Goal: Navigation & Orientation: Find specific page/section

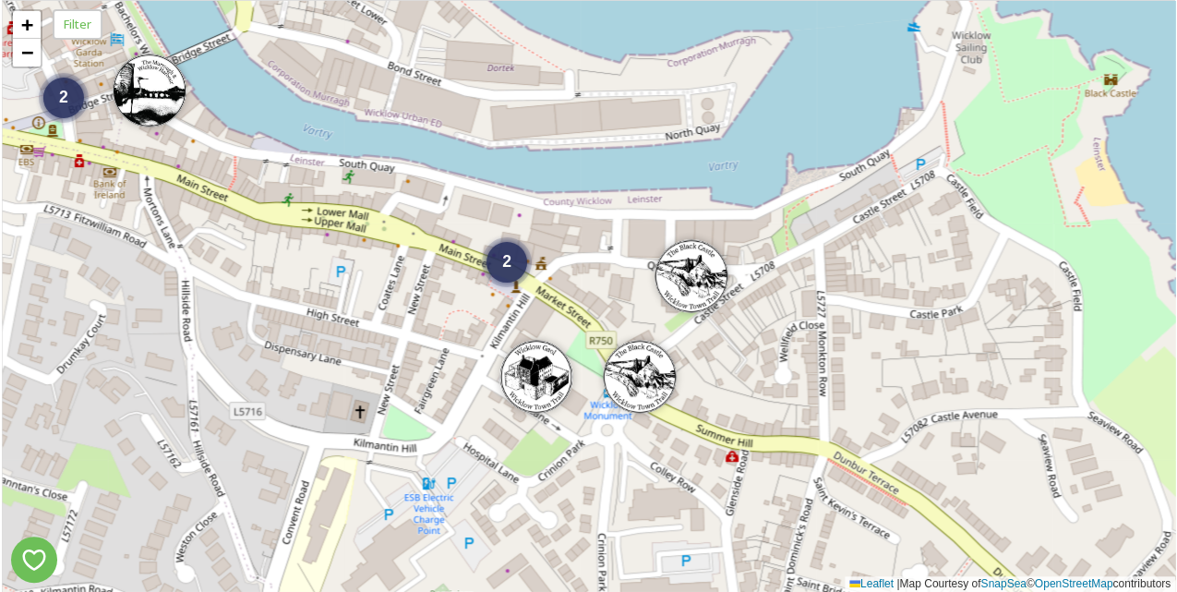
drag, startPoint x: 663, startPoint y: 350, endPoint x: 340, endPoint y: 312, distance: 325.3
click at [340, 312] on div "2 2 4 + − Leaflet | Map Courtesy of SnapSea © OpenStreetMap contributors" at bounding box center [588, 296] width 1173 height 592
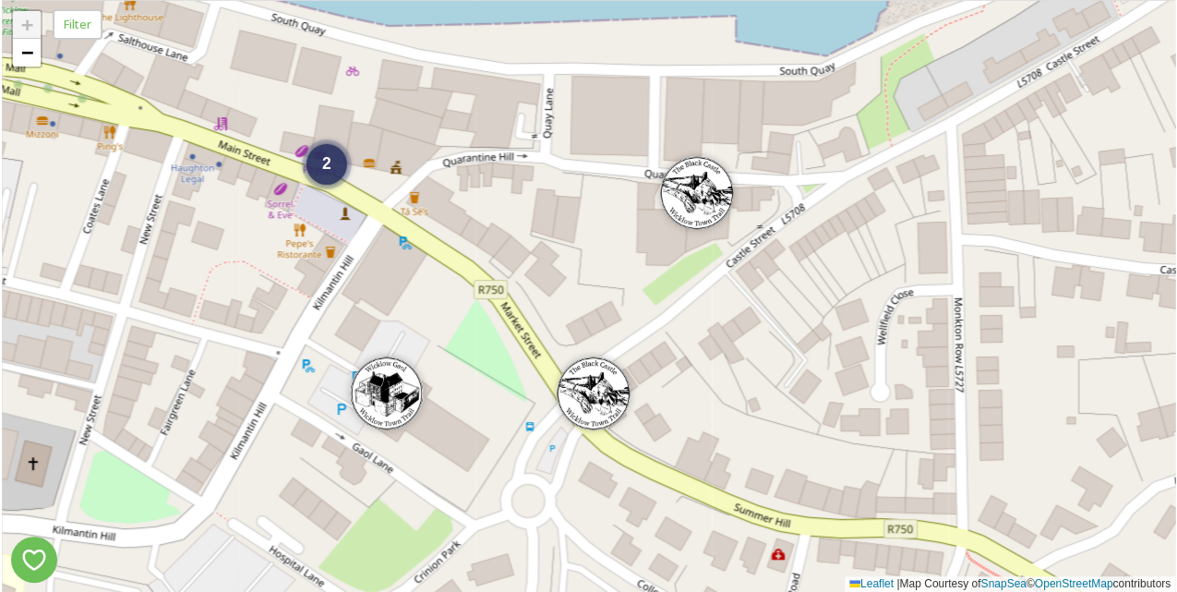
drag, startPoint x: 697, startPoint y: 271, endPoint x: 448, endPoint y: 244, distance: 250.8
click at [448, 244] on div "2 3 + − Leaflet | Map Courtesy of SnapSea © OpenStreetMap contributors" at bounding box center [588, 296] width 1173 height 592
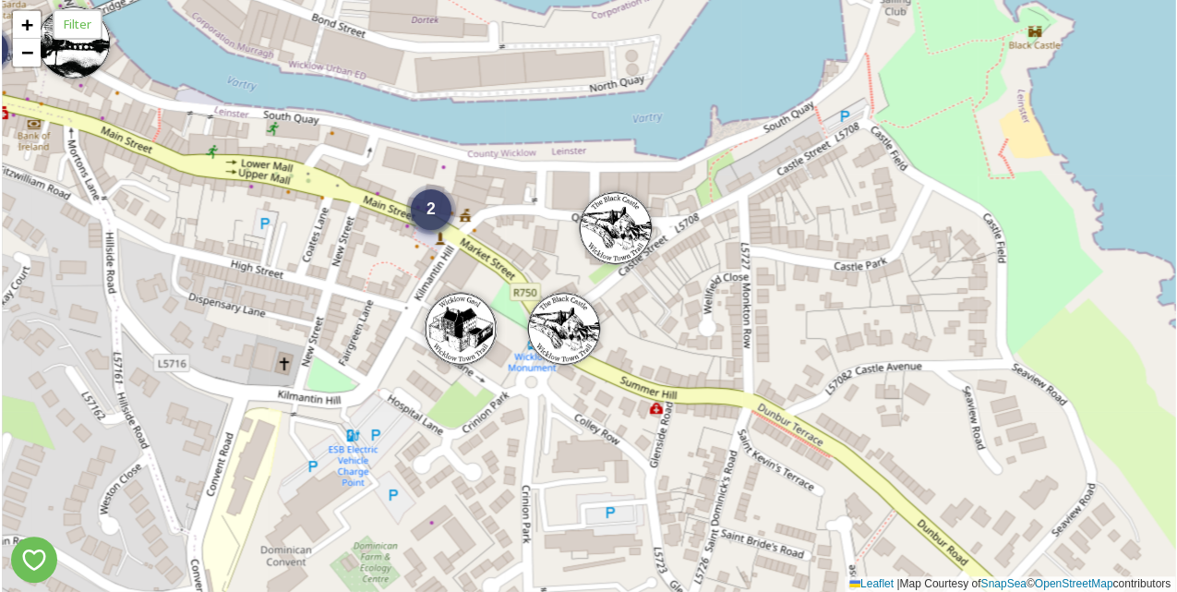
click at [428, 216] on span "2" at bounding box center [430, 208] width 9 height 18
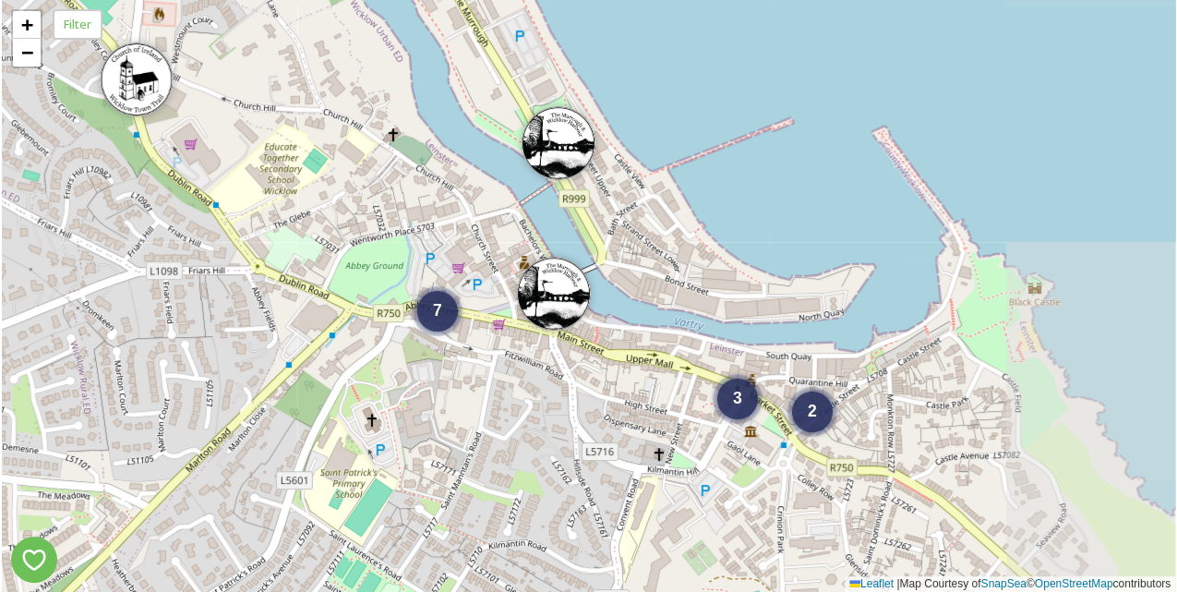
drag, startPoint x: 629, startPoint y: 415, endPoint x: 329, endPoint y: 402, distance: 300.3
click at [329, 402] on div "2 3 7 + − Leaflet | Map Courtesy of SnapSea © OpenStreetMap contributors" at bounding box center [588, 296] width 1173 height 592
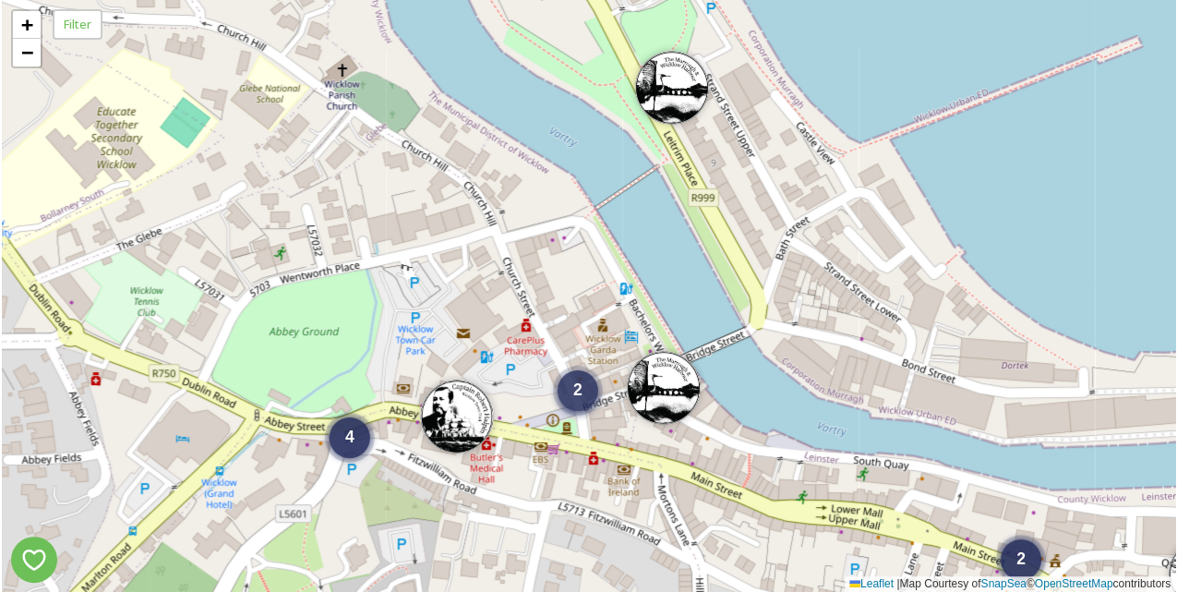
click at [574, 393] on span "2" at bounding box center [577, 389] width 9 height 18
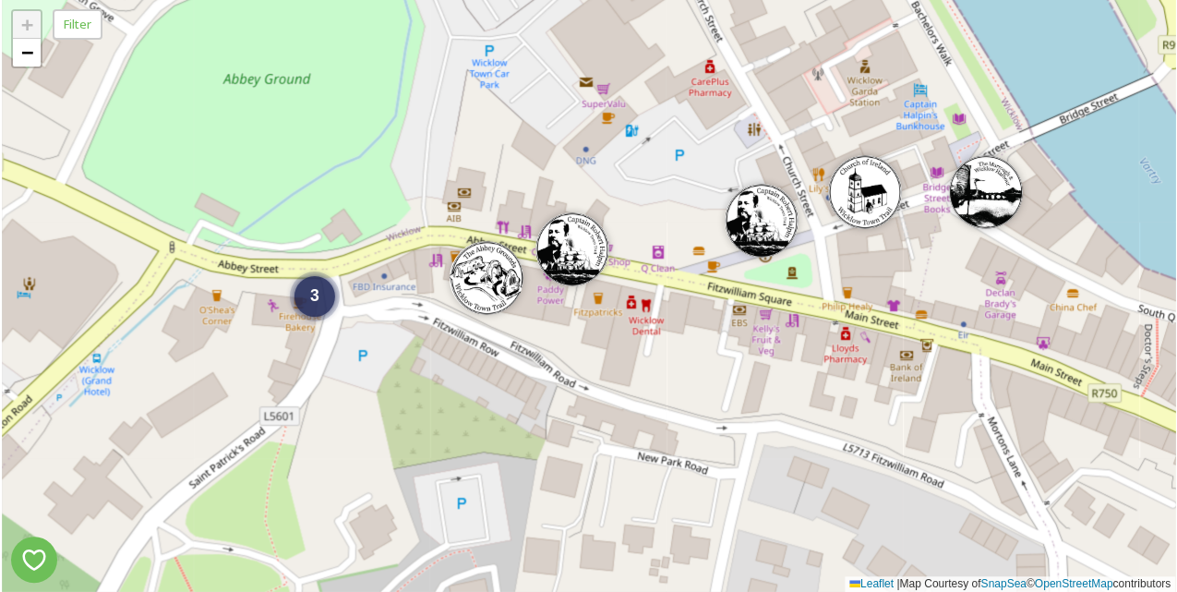
drag, startPoint x: 245, startPoint y: 285, endPoint x: 469, endPoint y: 196, distance: 241.5
click at [469, 196] on div "2 3 + − Leaflet | Map Courtesy of SnapSea © OpenStreetMap contributors" at bounding box center [588, 296] width 1173 height 592
click at [325, 304] on div "3" at bounding box center [314, 291] width 41 height 41
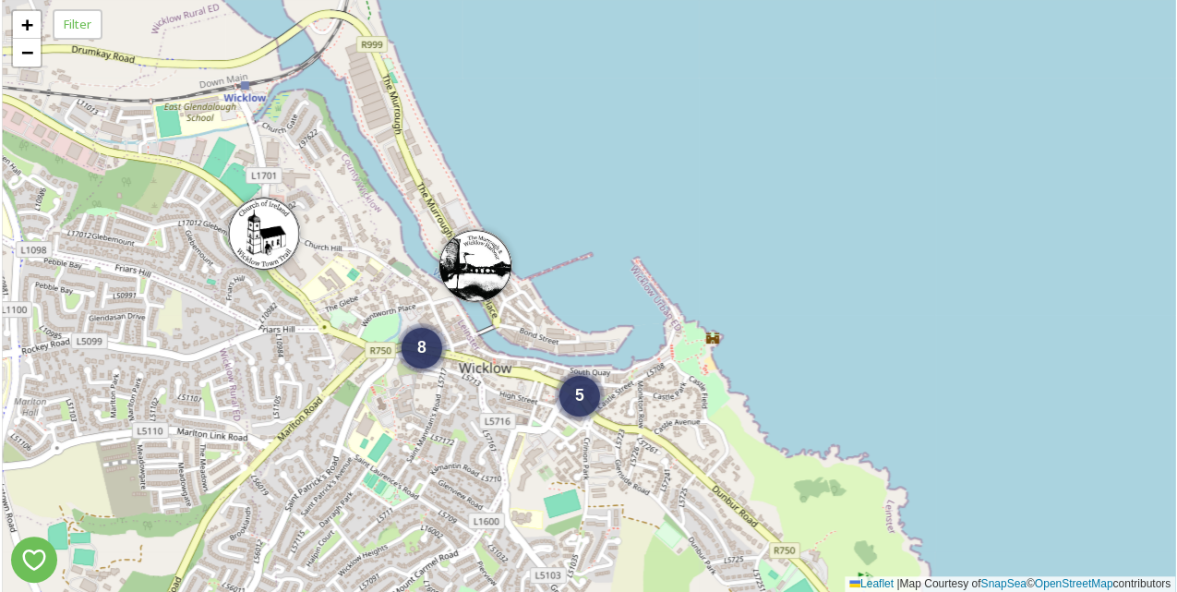
drag, startPoint x: 481, startPoint y: 274, endPoint x: 381, endPoint y: 308, distance: 105.4
click at [381, 308] on div "5 8 + − Leaflet | Map Courtesy of SnapSea © OpenStreetMap contributors" at bounding box center [588, 296] width 1173 height 592
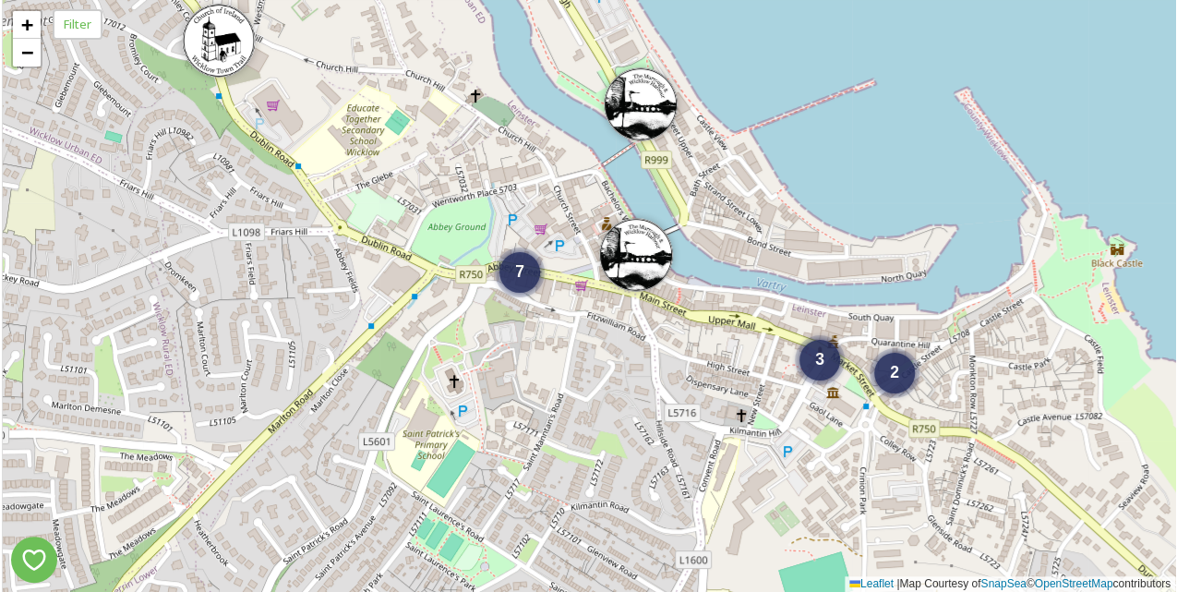
drag, startPoint x: 523, startPoint y: 378, endPoint x: 434, endPoint y: 465, distance: 125.3
click at [434, 465] on div "2 3 7 + − Leaflet | Map Courtesy of SnapSea © OpenStreetMap contributors" at bounding box center [588, 296] width 1173 height 592
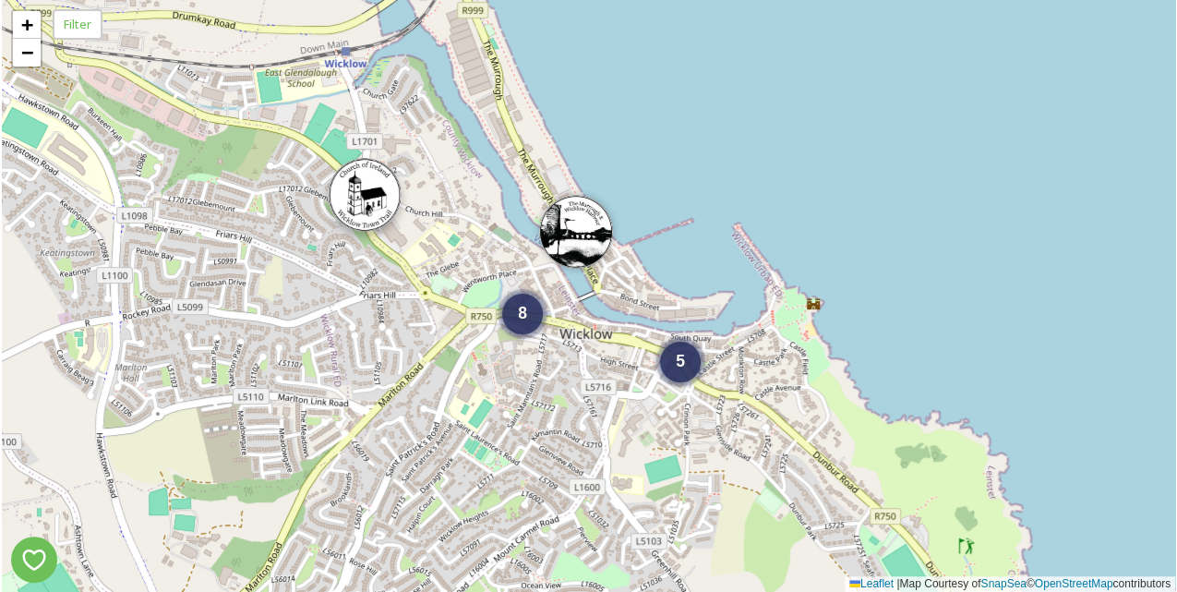
click at [364, 212] on img at bounding box center [365, 195] width 74 height 74
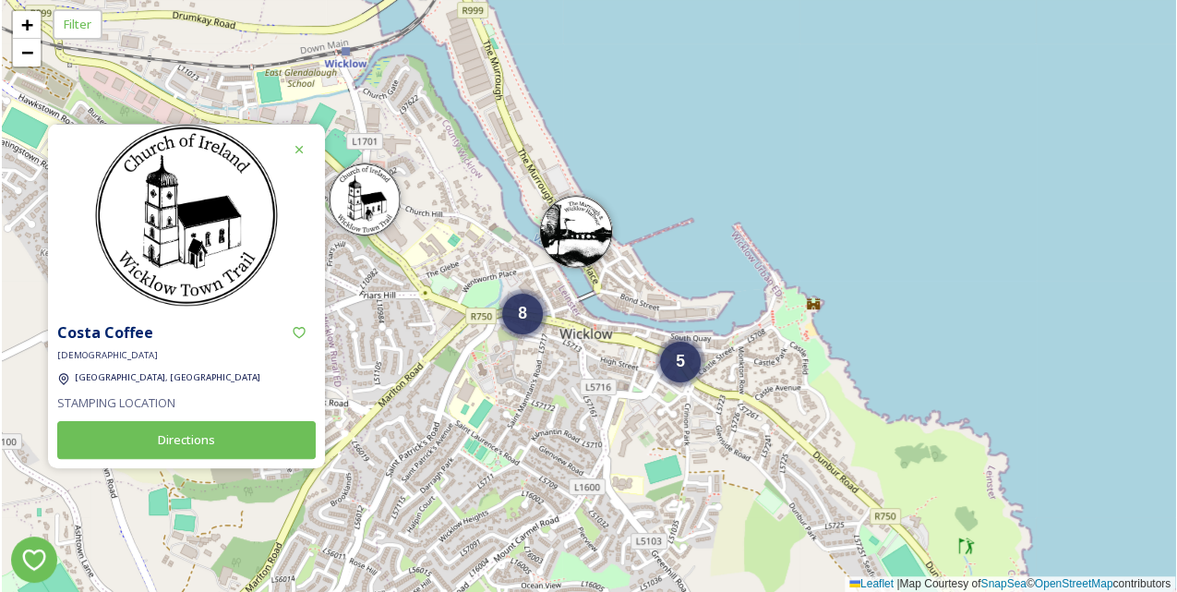
click at [181, 433] on button "Directions" at bounding box center [186, 440] width 258 height 38
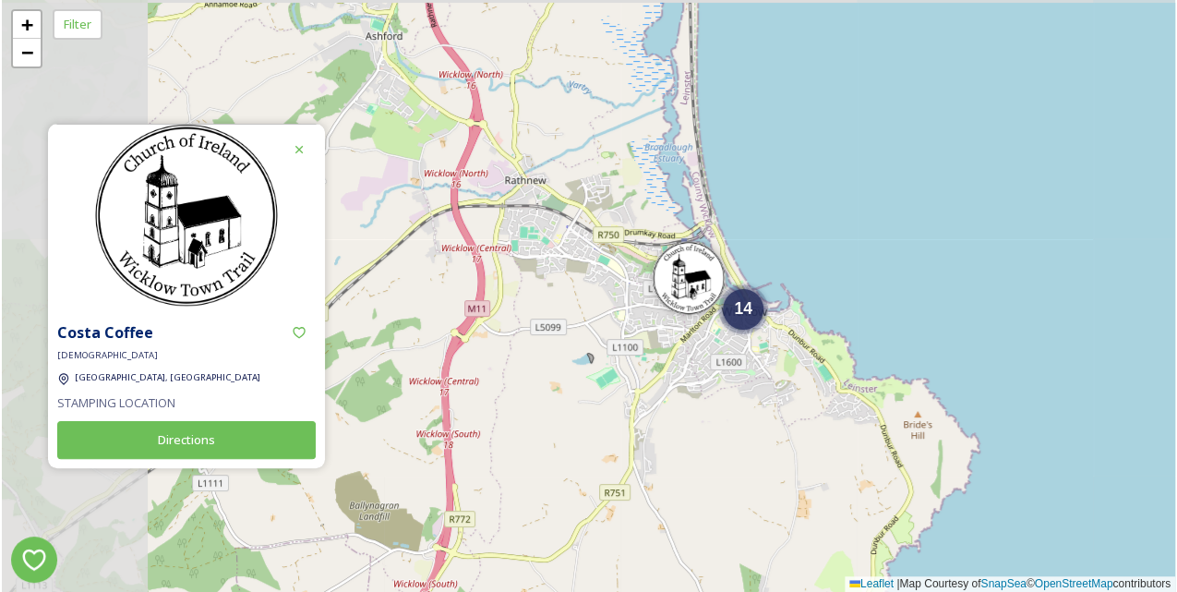
drag, startPoint x: 368, startPoint y: 292, endPoint x: 524, endPoint y: 298, distance: 156.1
click at [524, 298] on div "14 + − Leaflet | Map Courtesy of SnapSea © OpenStreetMap contributors" at bounding box center [588, 296] width 1173 height 592
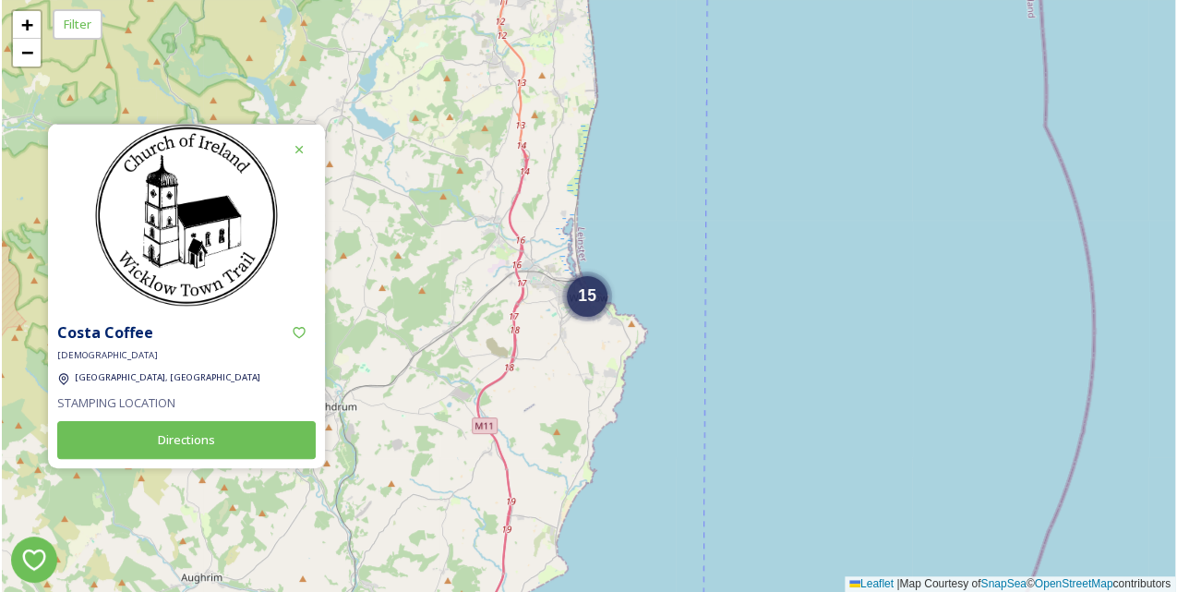
click at [297, 146] on icon at bounding box center [299, 149] width 15 height 15
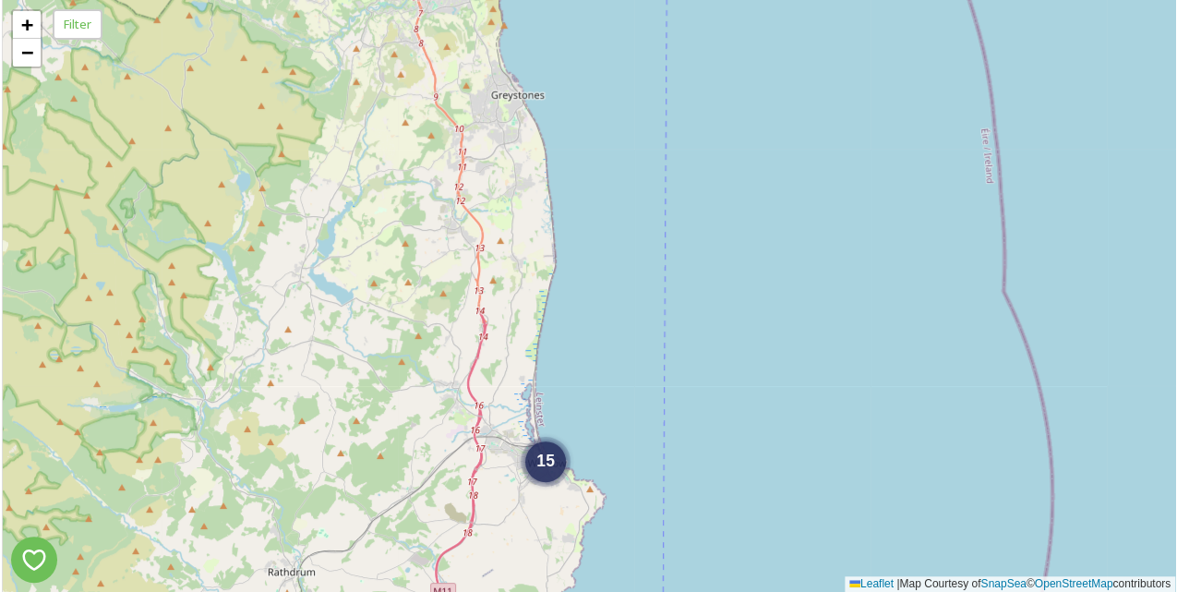
drag, startPoint x: 451, startPoint y: 228, endPoint x: 410, endPoint y: 393, distance: 170.4
click at [410, 393] on div "15 + − Leaflet | Map Courtesy of SnapSea © OpenStreetMap contributors" at bounding box center [588, 296] width 1173 height 592
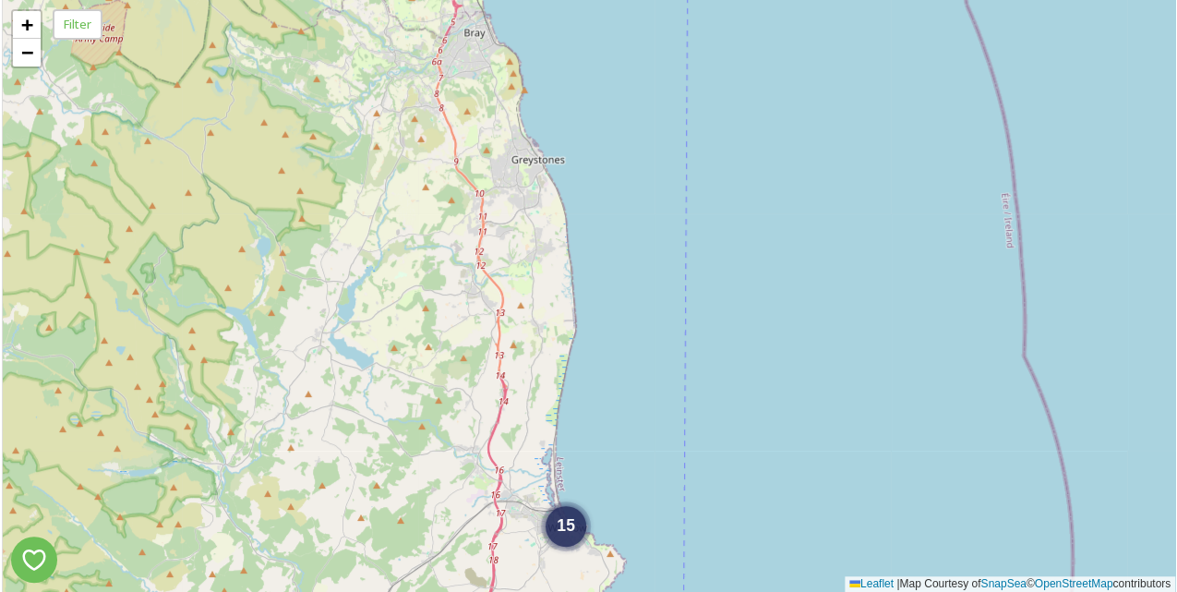
drag, startPoint x: 424, startPoint y: 240, endPoint x: 403, endPoint y: 469, distance: 229.8
click at [403, 469] on div "15 + − Leaflet | Map Courtesy of SnapSea © OpenStreetMap contributors" at bounding box center [588, 296] width 1173 height 592
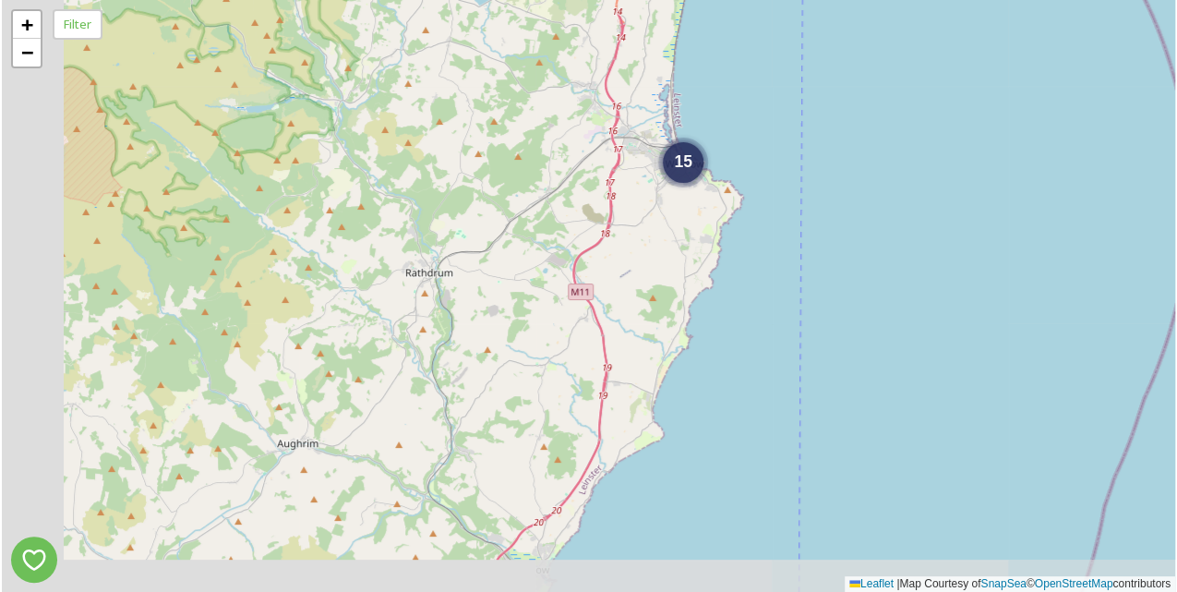
drag, startPoint x: 412, startPoint y: 416, endPoint x: 509, endPoint y: 282, distance: 166.0
click at [509, 282] on div "15 + − Leaflet | Map Courtesy of SnapSea © OpenStreetMap contributors" at bounding box center [588, 296] width 1173 height 592
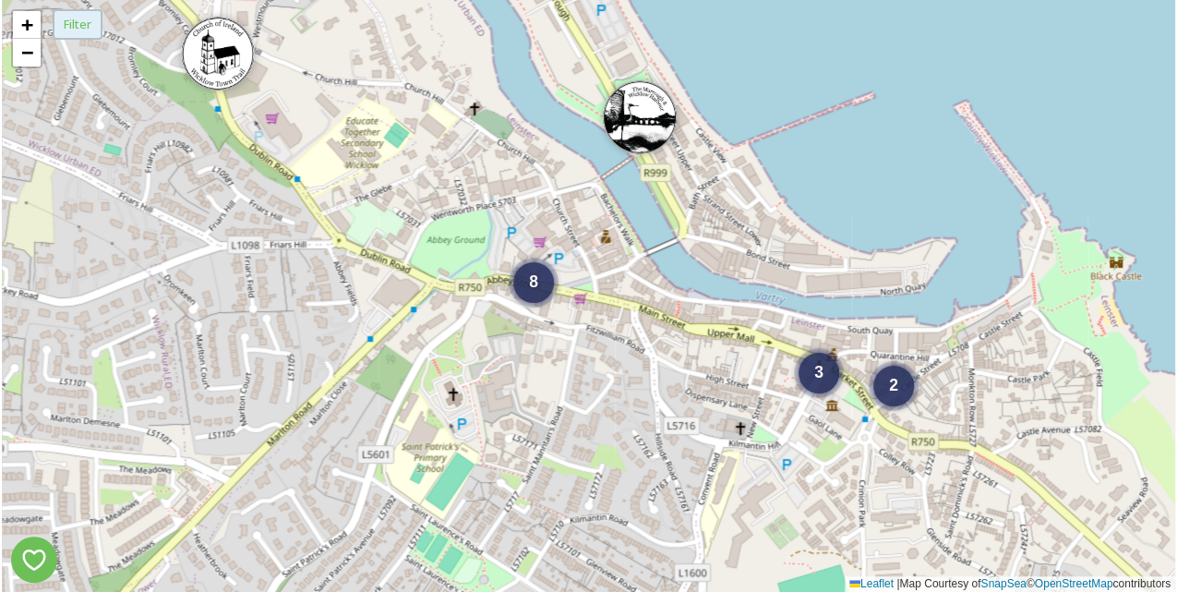
click at [76, 33] on div "Filter" at bounding box center [78, 24] width 50 height 30
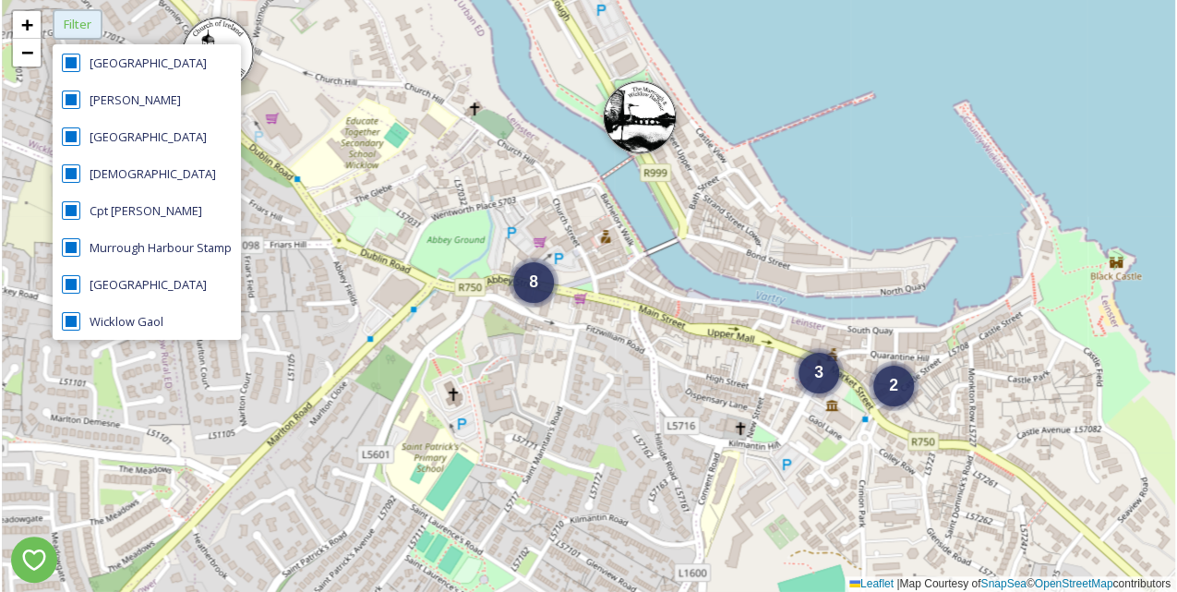
click at [76, 33] on div "Filter" at bounding box center [78, 24] width 50 height 30
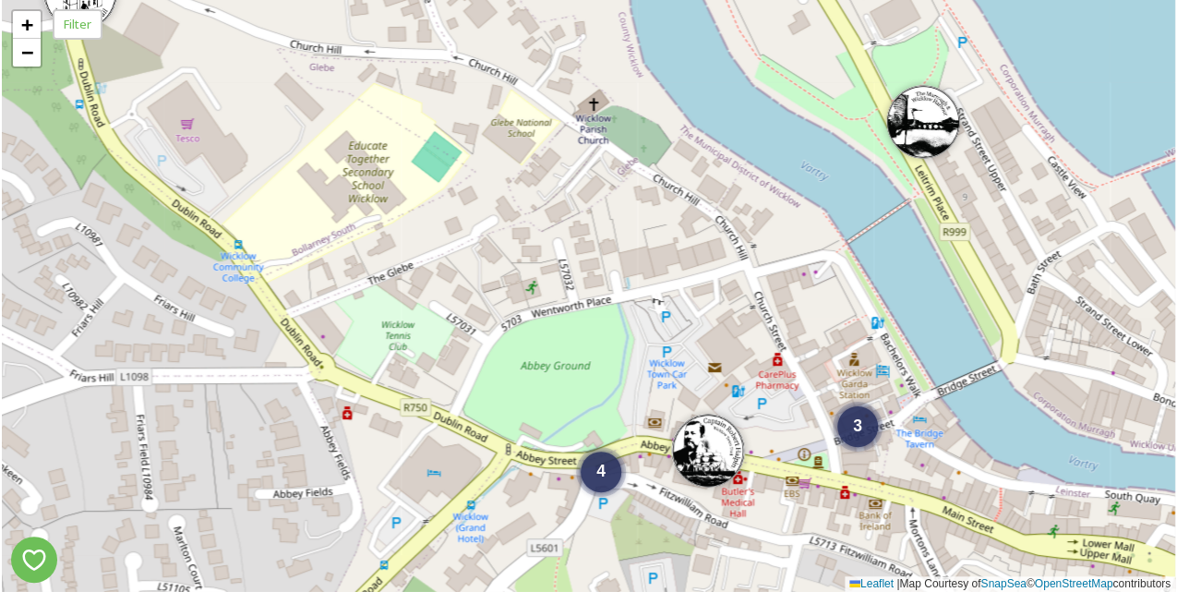
drag, startPoint x: 373, startPoint y: 173, endPoint x: 471, endPoint y: 303, distance: 162.8
click at [471, 303] on div "2 3 4 + − Leaflet | Map Courtesy of SnapSea © OpenStreetMap contributors" at bounding box center [588, 296] width 1173 height 592
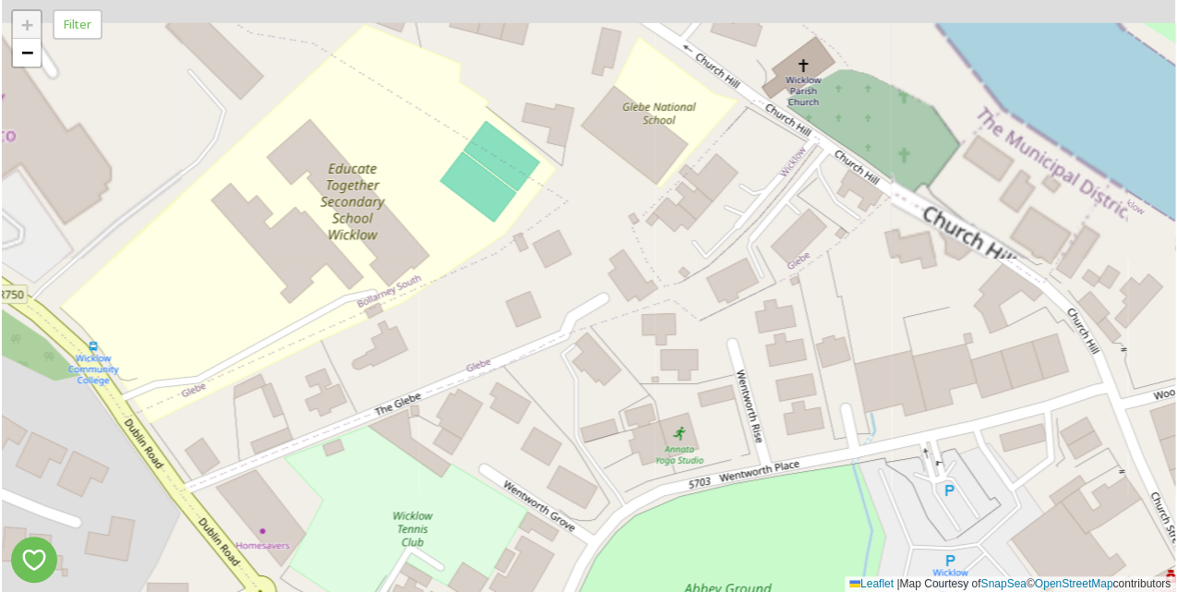
drag, startPoint x: 412, startPoint y: 233, endPoint x: 532, endPoint y: 391, distance: 199.0
click at [532, 391] on div "2 3 + − Leaflet | Map Courtesy of SnapSea © OpenStreetMap contributors" at bounding box center [588, 296] width 1173 height 592
